Goal: Book appointment/travel/reservation

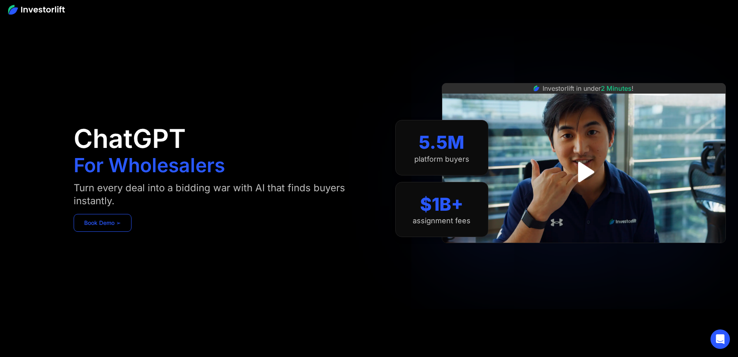
click at [108, 219] on link "Book Demo ➢" at bounding box center [103, 223] width 58 height 18
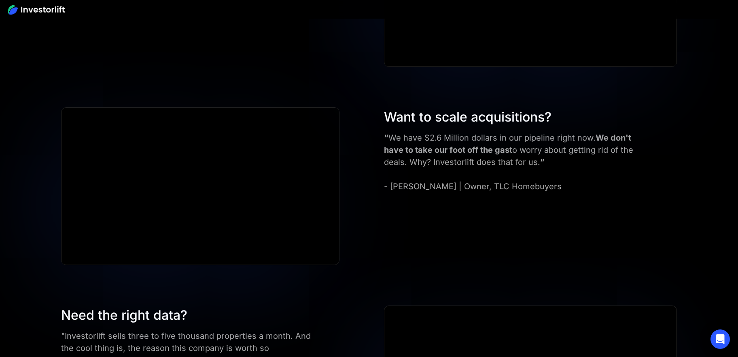
scroll to position [3278, 0]
